Goal: Information Seeking & Learning: Learn about a topic

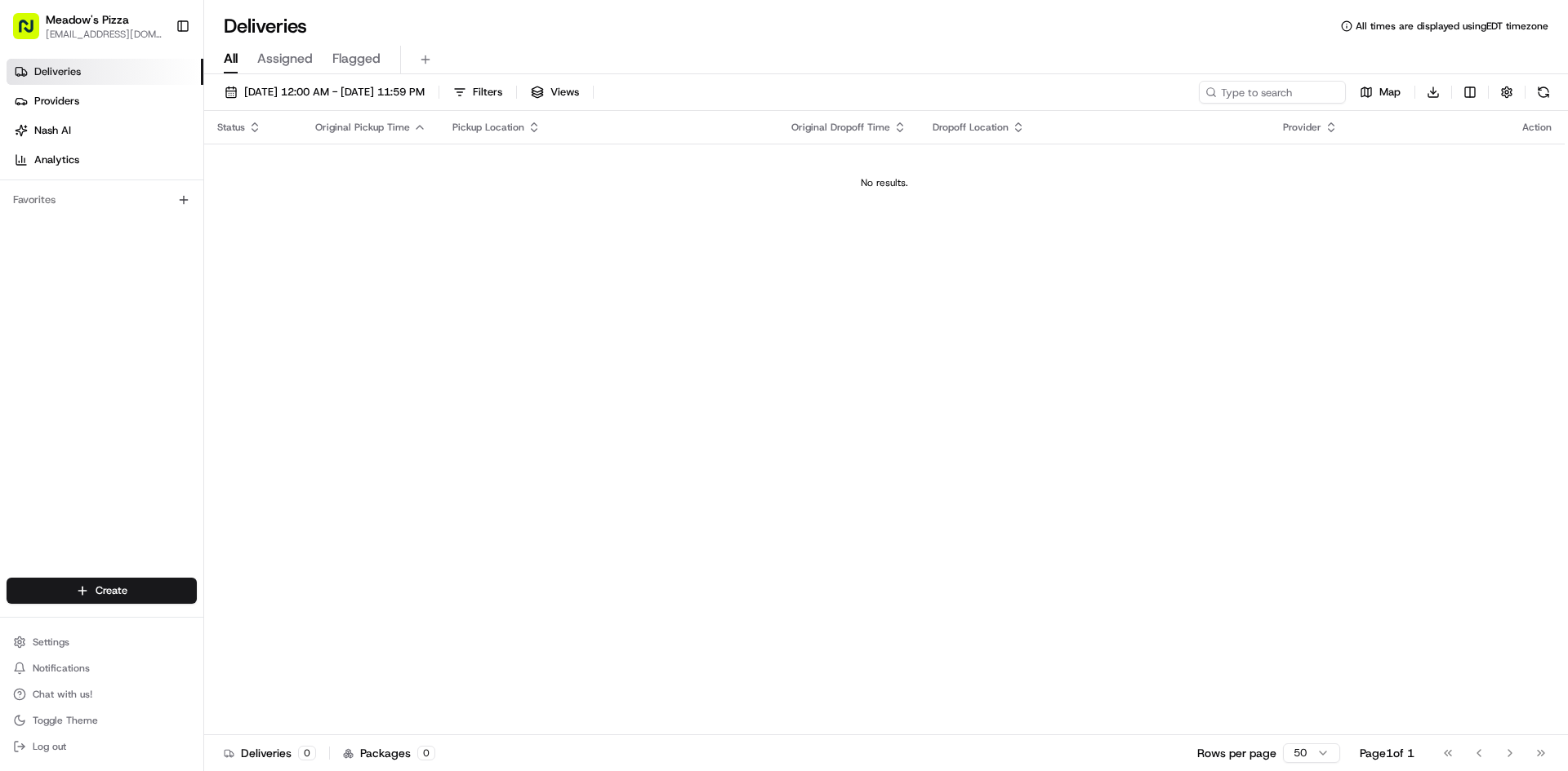
click at [81, 74] on link "Deliveries" at bounding box center [105, 71] width 196 height 26
click at [73, 20] on span "Meadow's Pizza" at bounding box center [87, 19] width 83 height 16
click at [76, 76] on span "Deliveries" at bounding box center [58, 71] width 46 height 14
click at [87, 105] on link "Providers" at bounding box center [105, 101] width 196 height 26
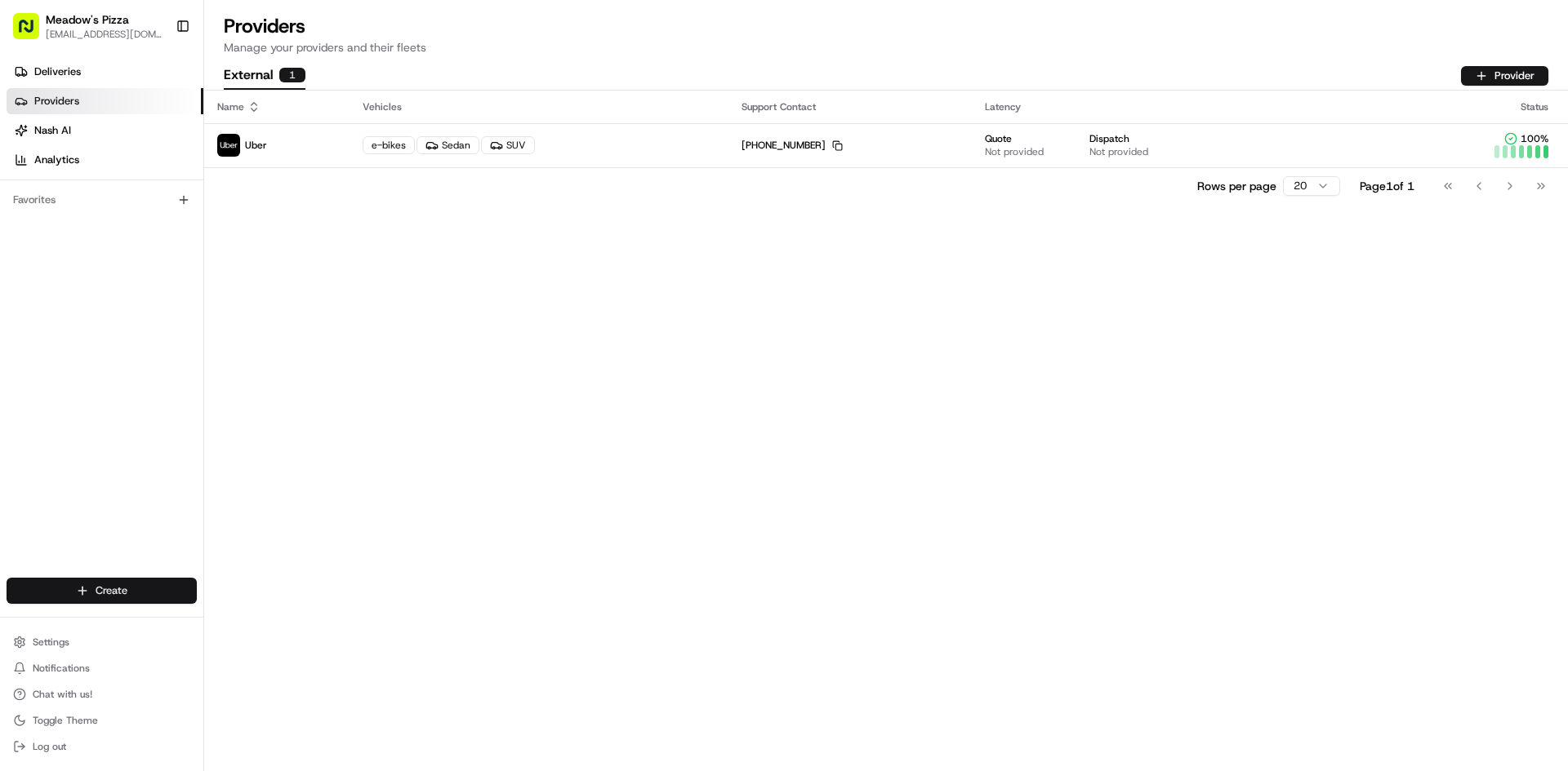
click at [107, 583] on html "Meadow's Pizza meadowspizza@yahoo.com Toggle Sidebar Deliveries Providers Nash …" at bounding box center [784, 385] width 1568 height 771
click at [262, 625] on link "Delivery" at bounding box center [295, 621] width 182 height 30
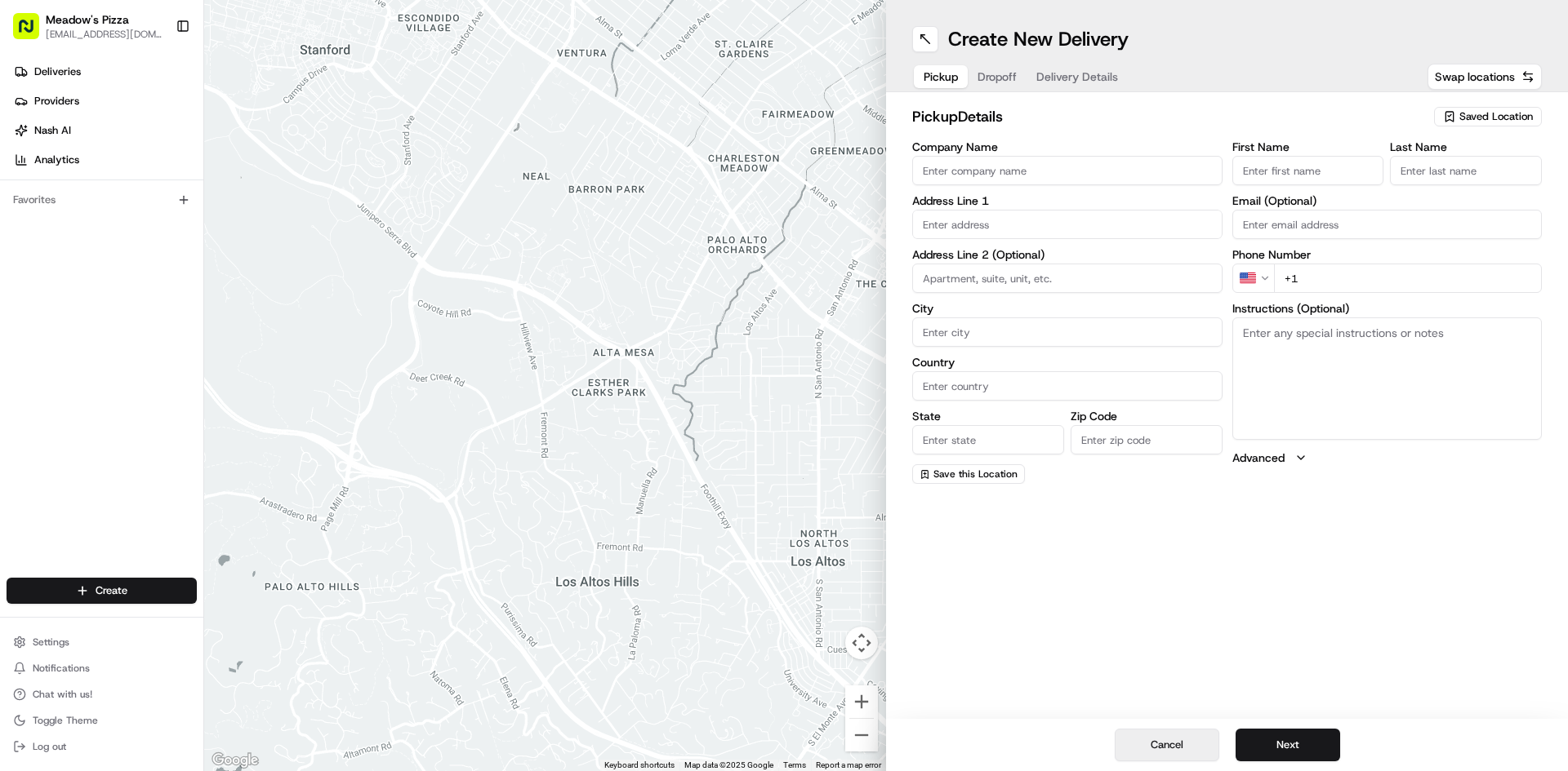
click at [1149, 753] on button "Cancel" at bounding box center [1166, 745] width 105 height 33
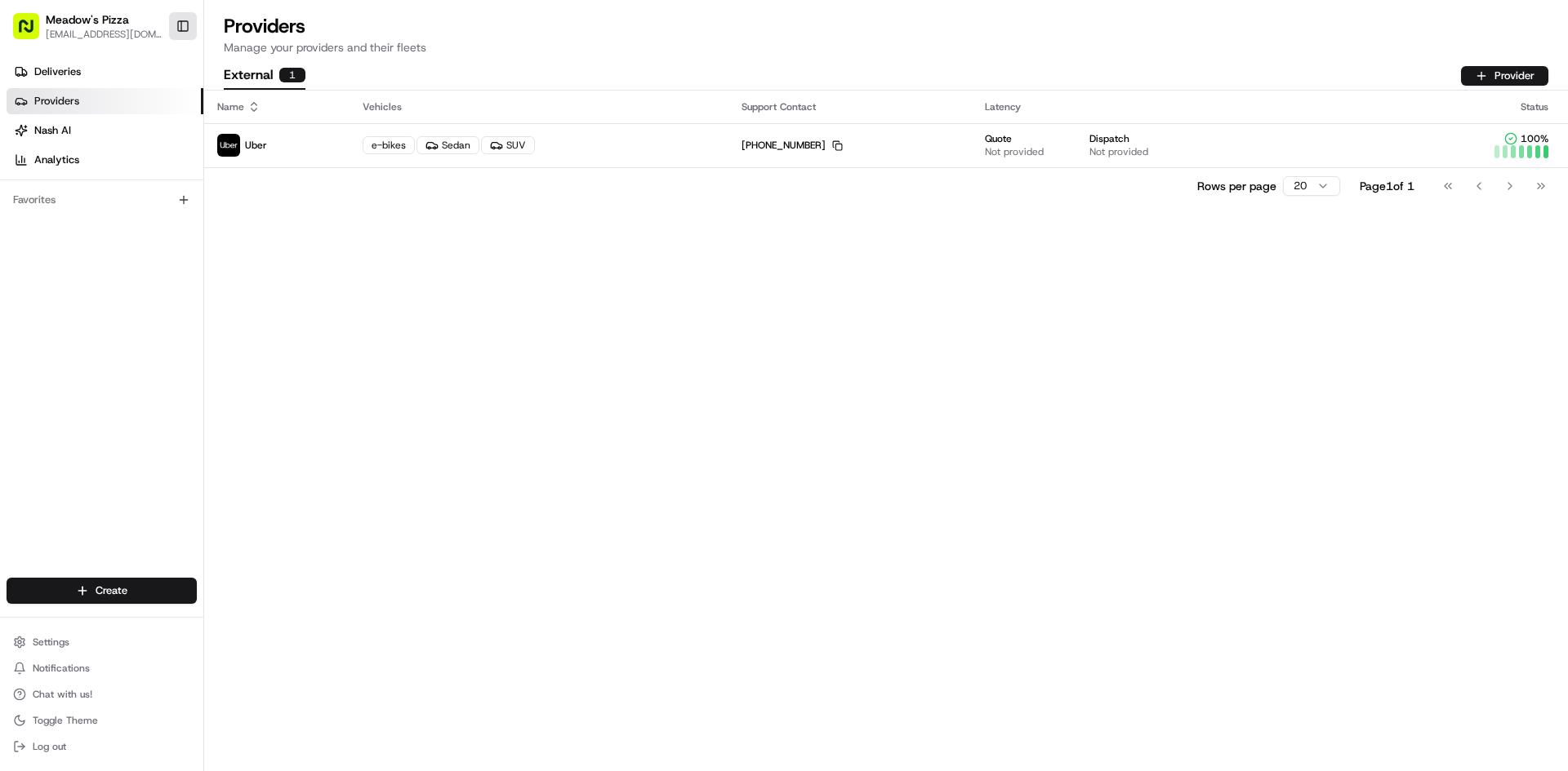
click at [177, 30] on button "Toggle Sidebar" at bounding box center [183, 26] width 28 height 28
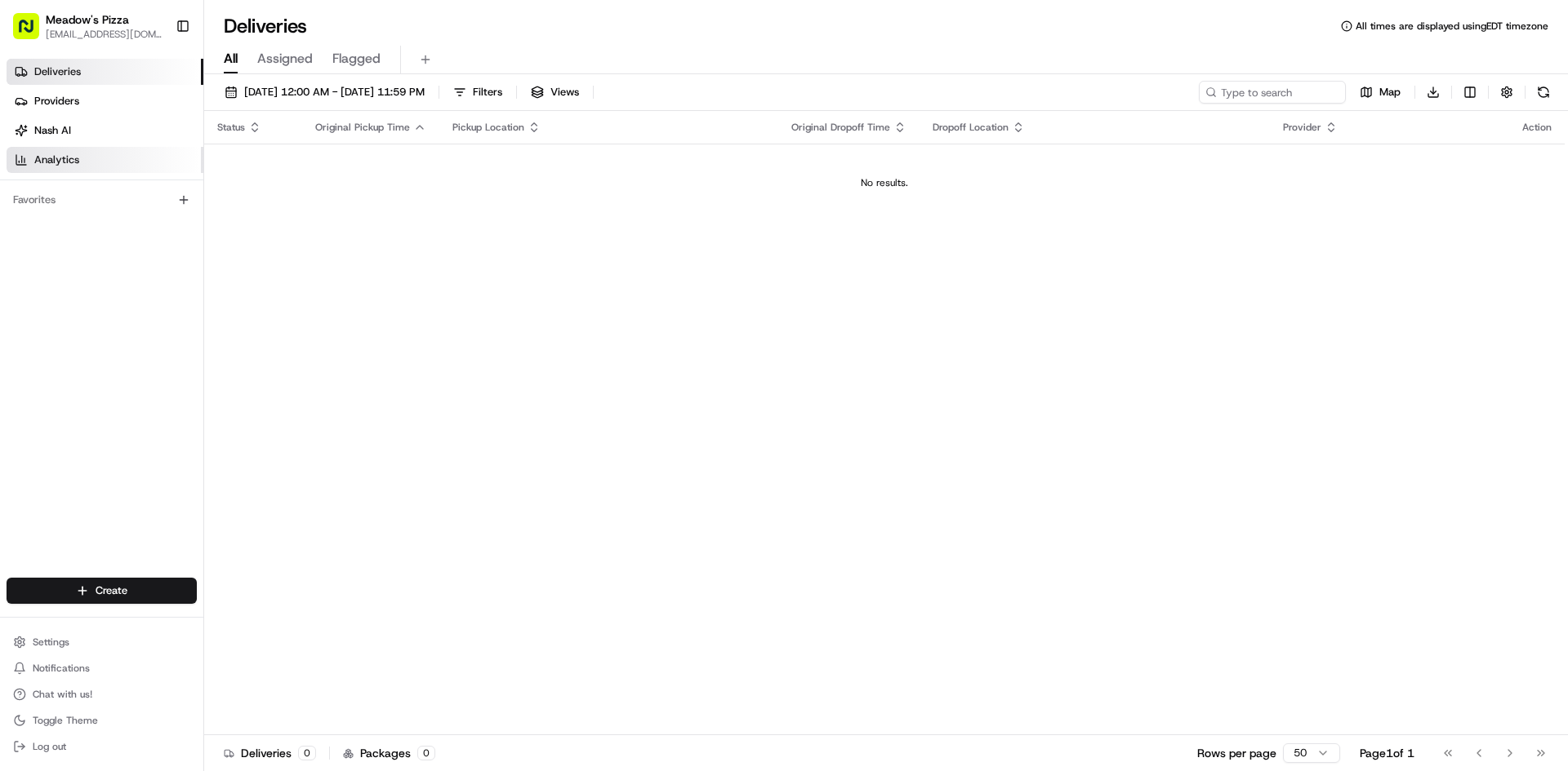
click at [63, 159] on span "Analytics" at bounding box center [57, 160] width 45 height 14
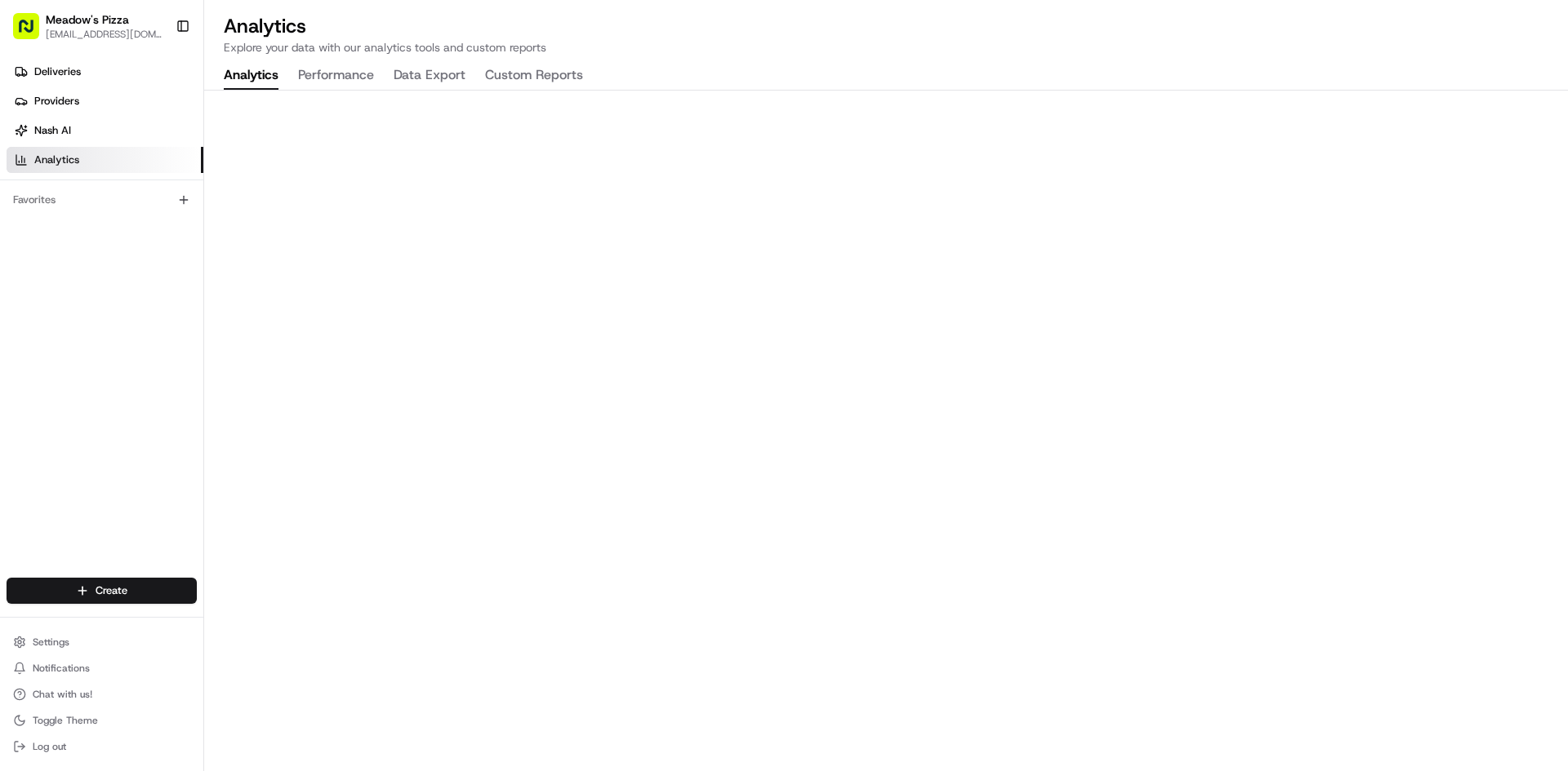
click at [1442, 14] on h2 "Analytics" at bounding box center [885, 26] width 1324 height 26
click at [1442, 22] on h2 "Analytics" at bounding box center [885, 26] width 1324 height 26
click at [331, 78] on button "Performance" at bounding box center [335, 75] width 76 height 28
click at [432, 78] on button "Data Export" at bounding box center [430, 75] width 72 height 28
click at [505, 74] on button "Custom Reports" at bounding box center [535, 75] width 98 height 28
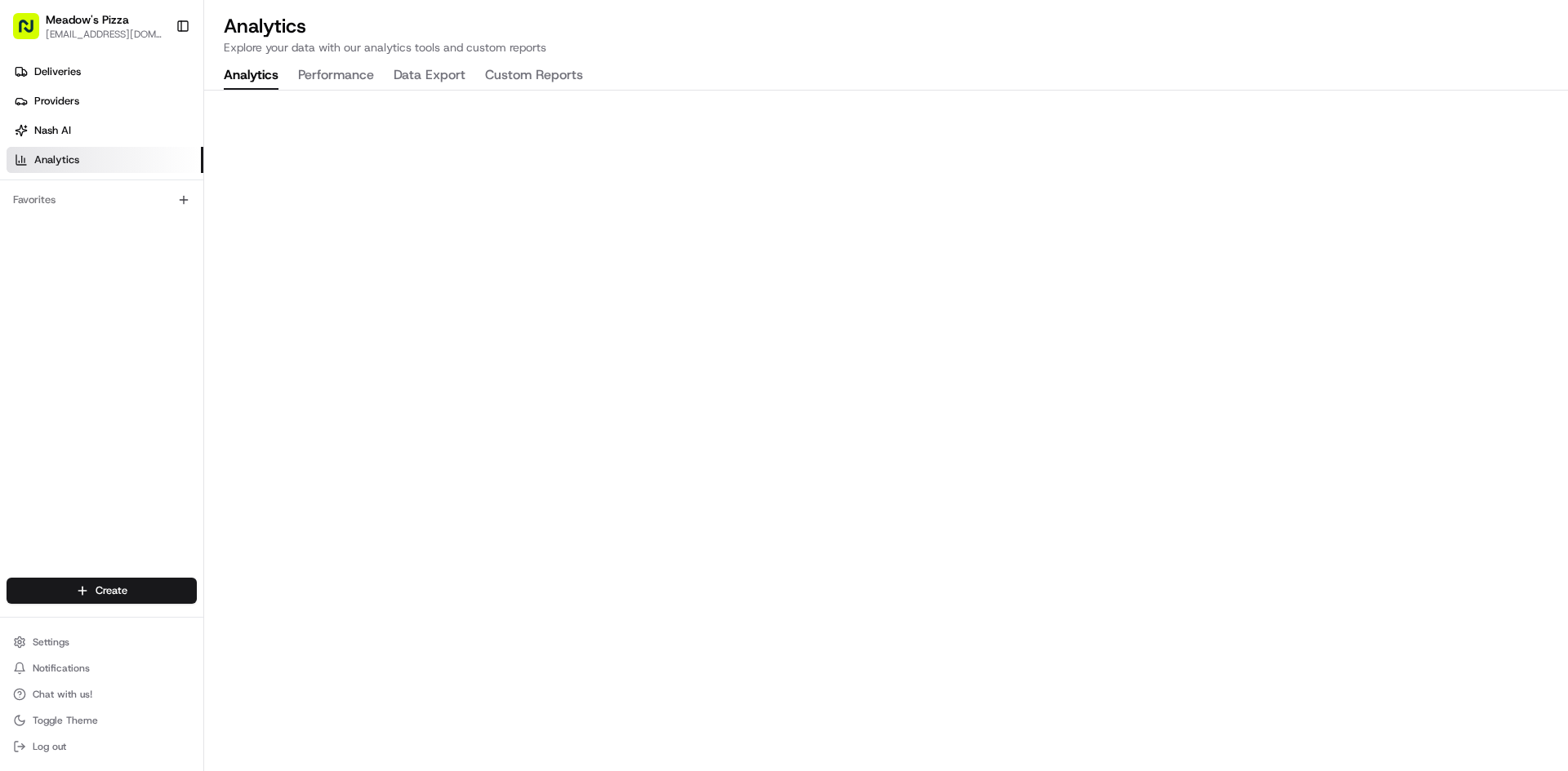
click at [260, 69] on button "Analytics" at bounding box center [250, 75] width 55 height 28
